Goal: Information Seeking & Learning: Compare options

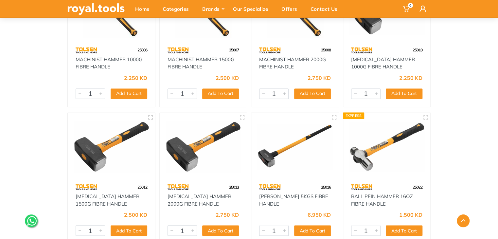
scroll to position [426, 0]
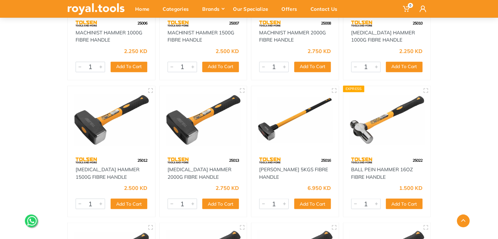
click at [90, 128] on img at bounding box center [112, 120] width 76 height 57
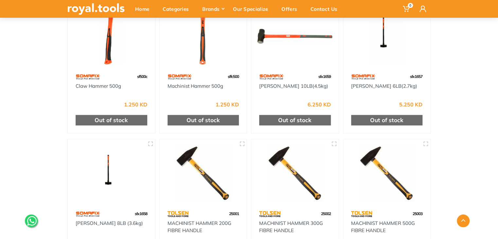
scroll to position [98, 0]
click at [286, 59] on img at bounding box center [295, 36] width 76 height 57
